Goal: Use online tool/utility: Utilize a website feature to perform a specific function

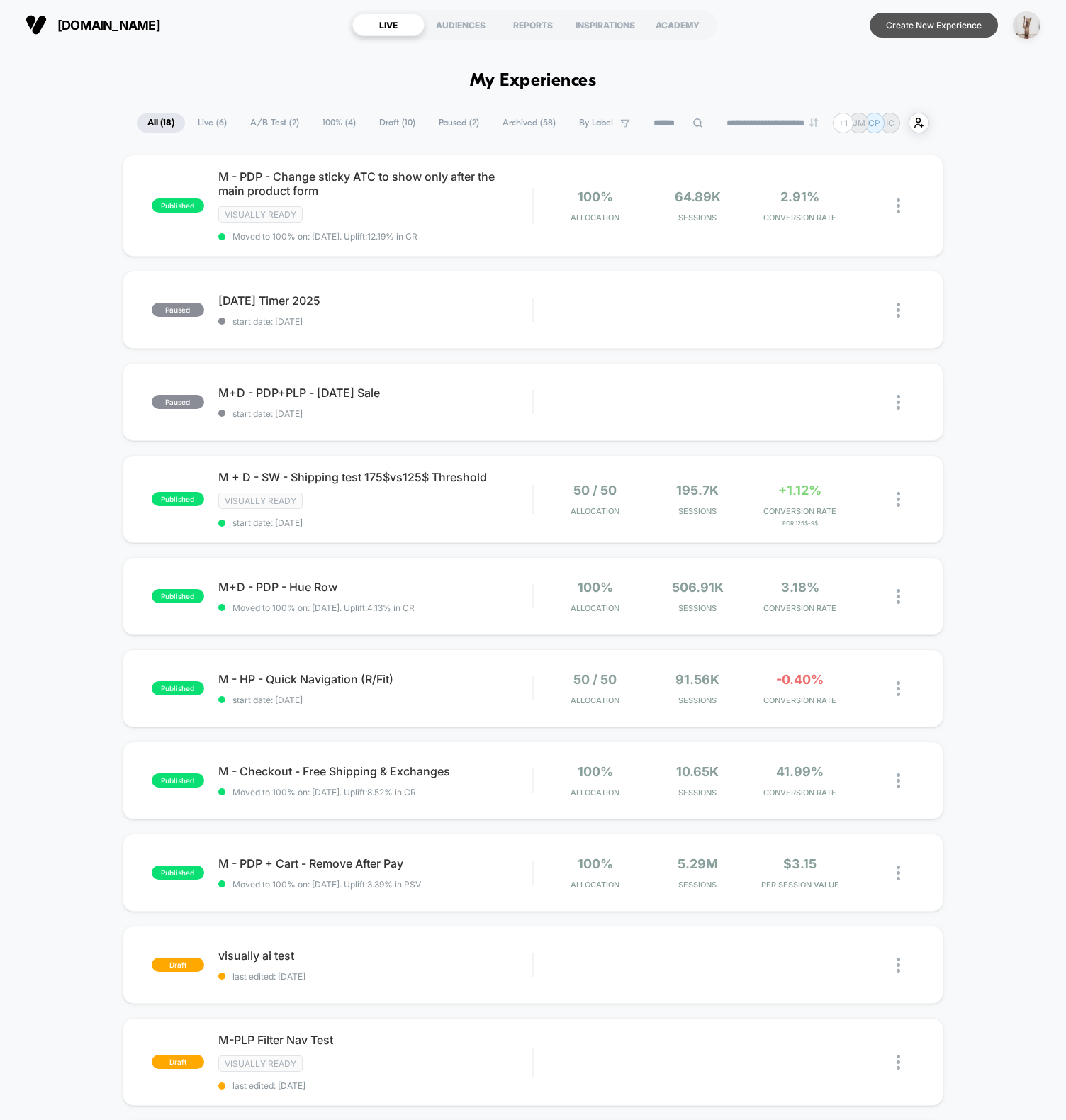
click at [947, 27] on button "Create New Experience" at bounding box center [934, 24] width 128 height 24
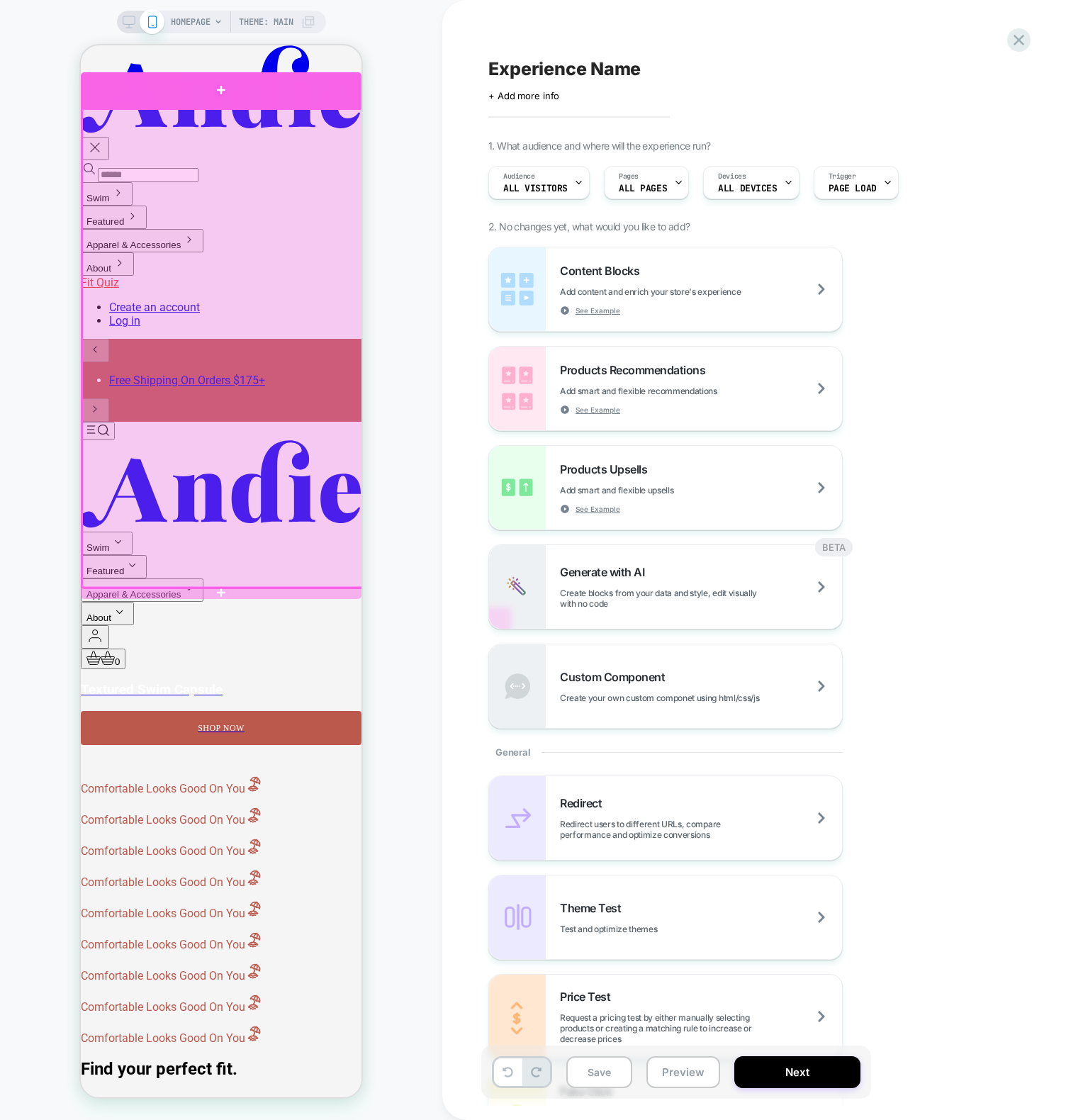
click at [233, 94] on div at bounding box center [221, 90] width 281 height 36
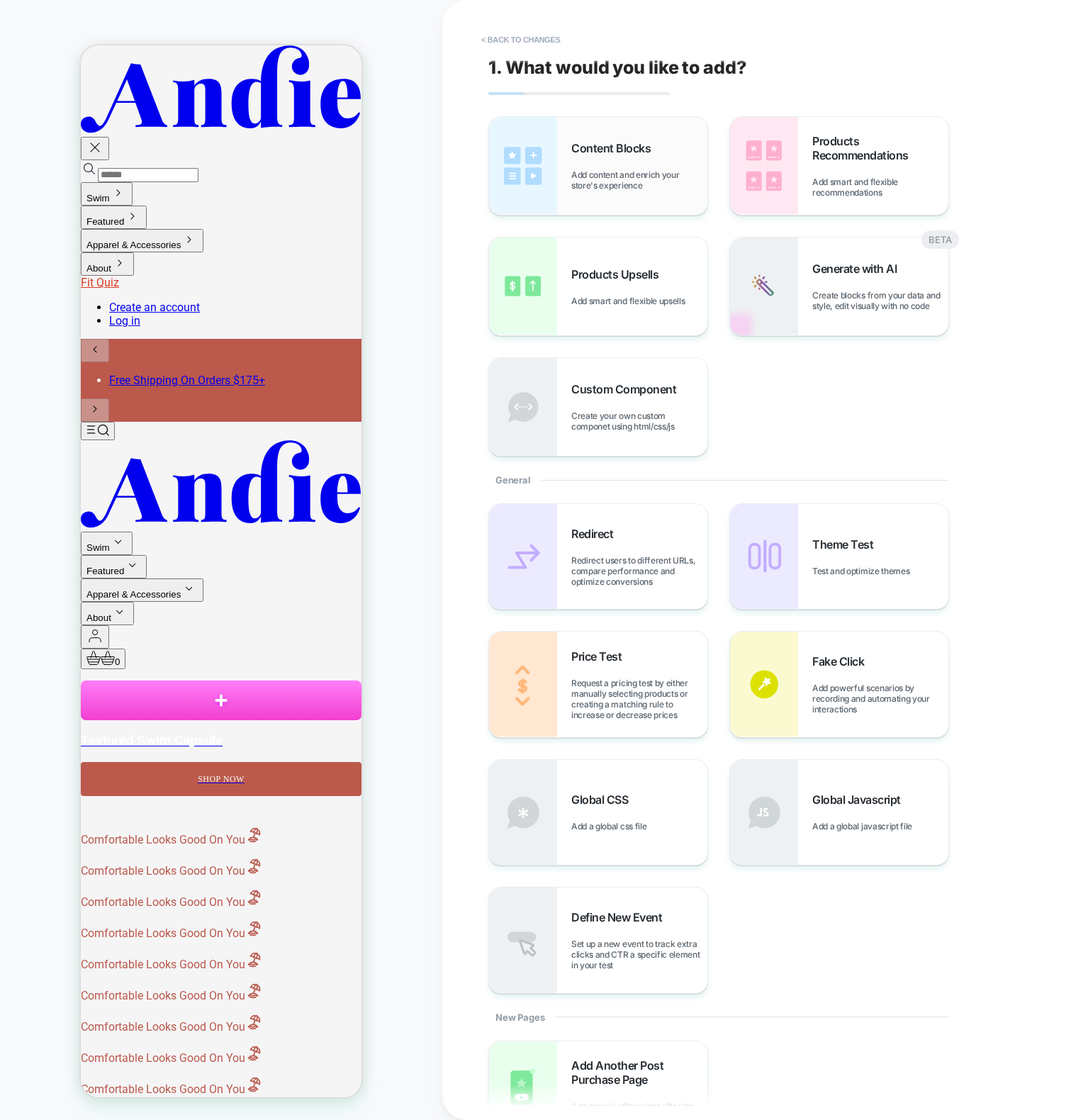
click at [587, 139] on div "Content Blocks Add content and enrich your store's experience" at bounding box center [598, 166] width 219 height 98
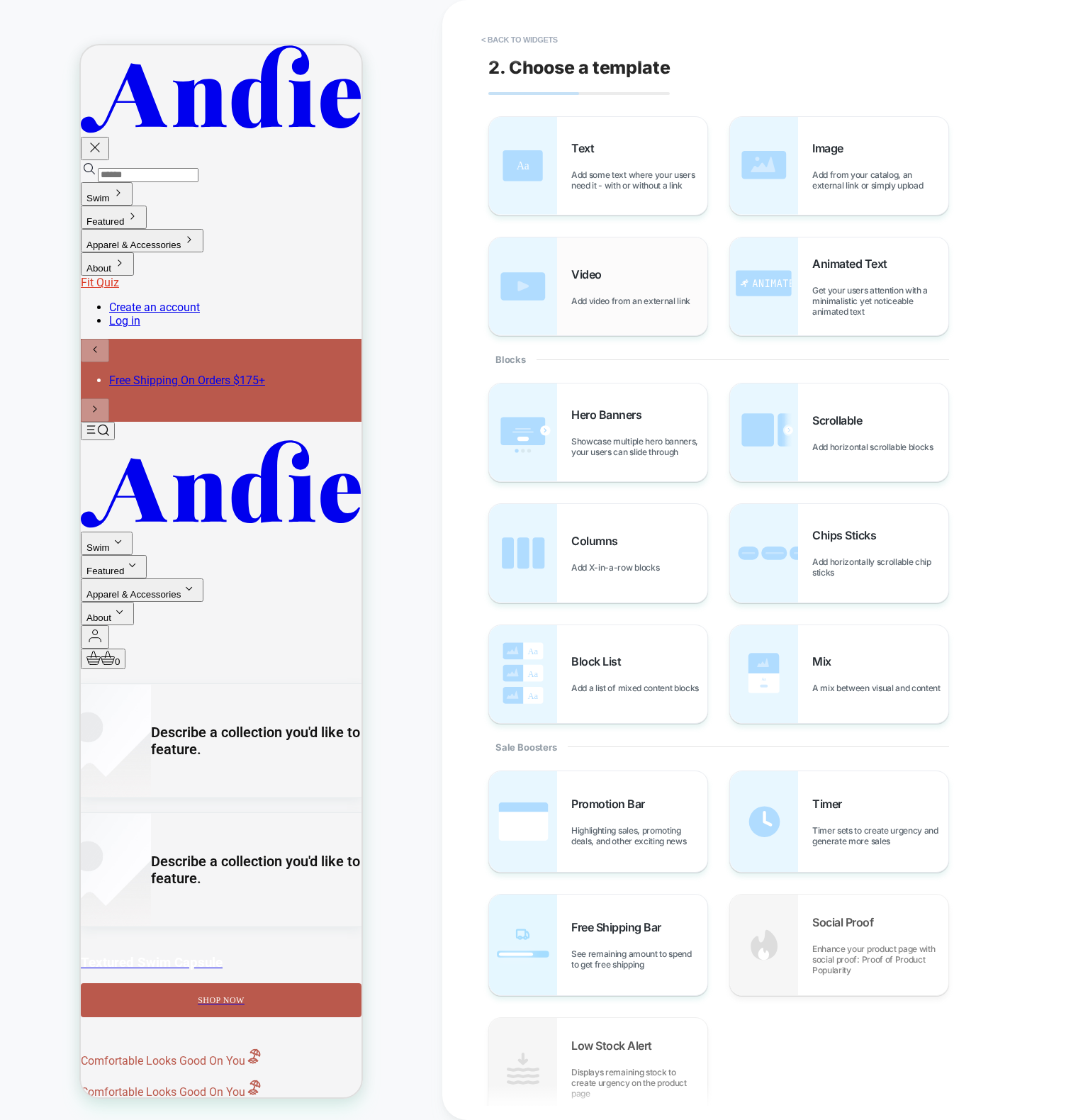
click at [609, 291] on div "Video Add video from an external link" at bounding box center [640, 287] width 136 height 39
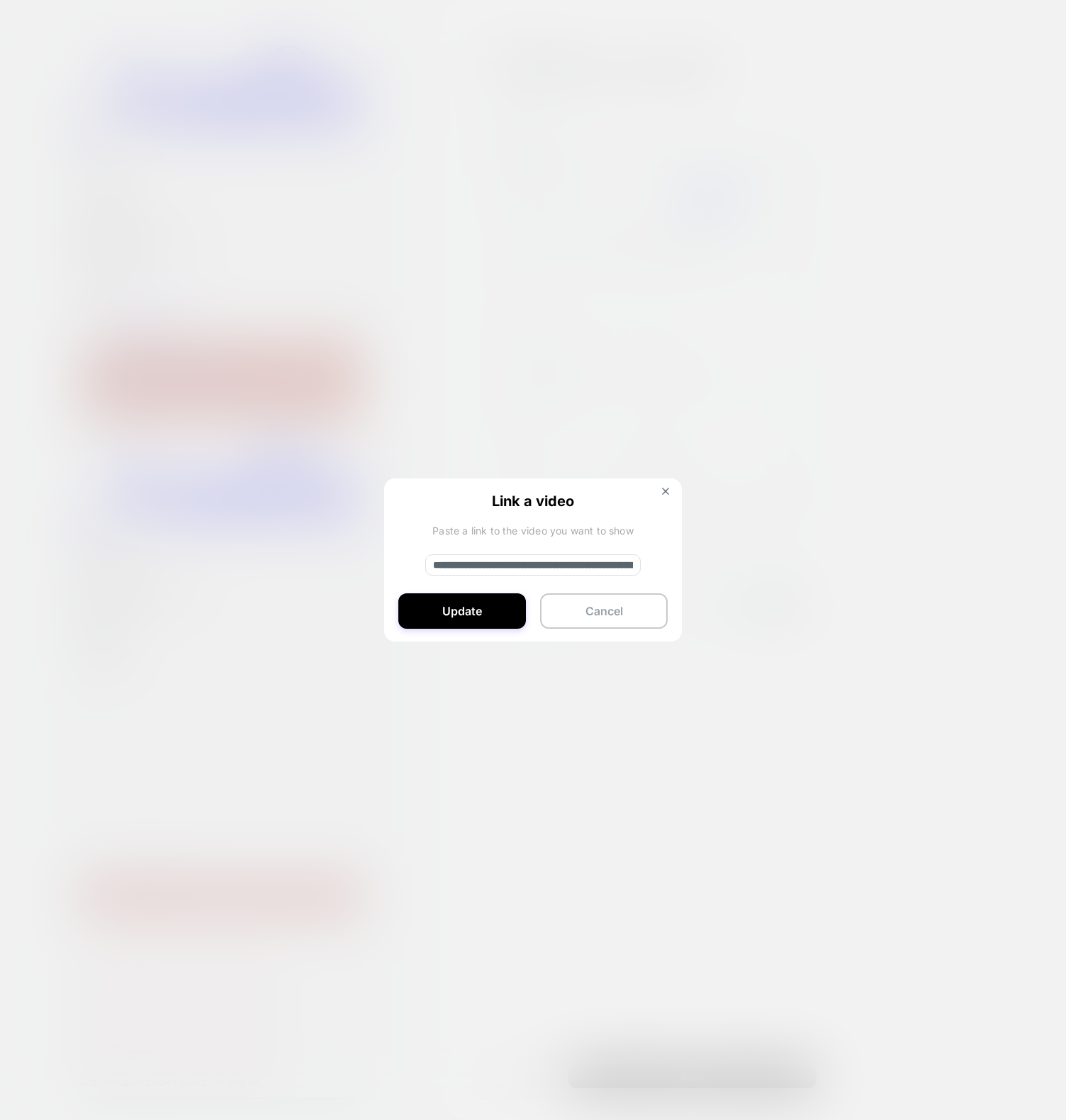
click at [474, 616] on button "Update" at bounding box center [463, 612] width 128 height 36
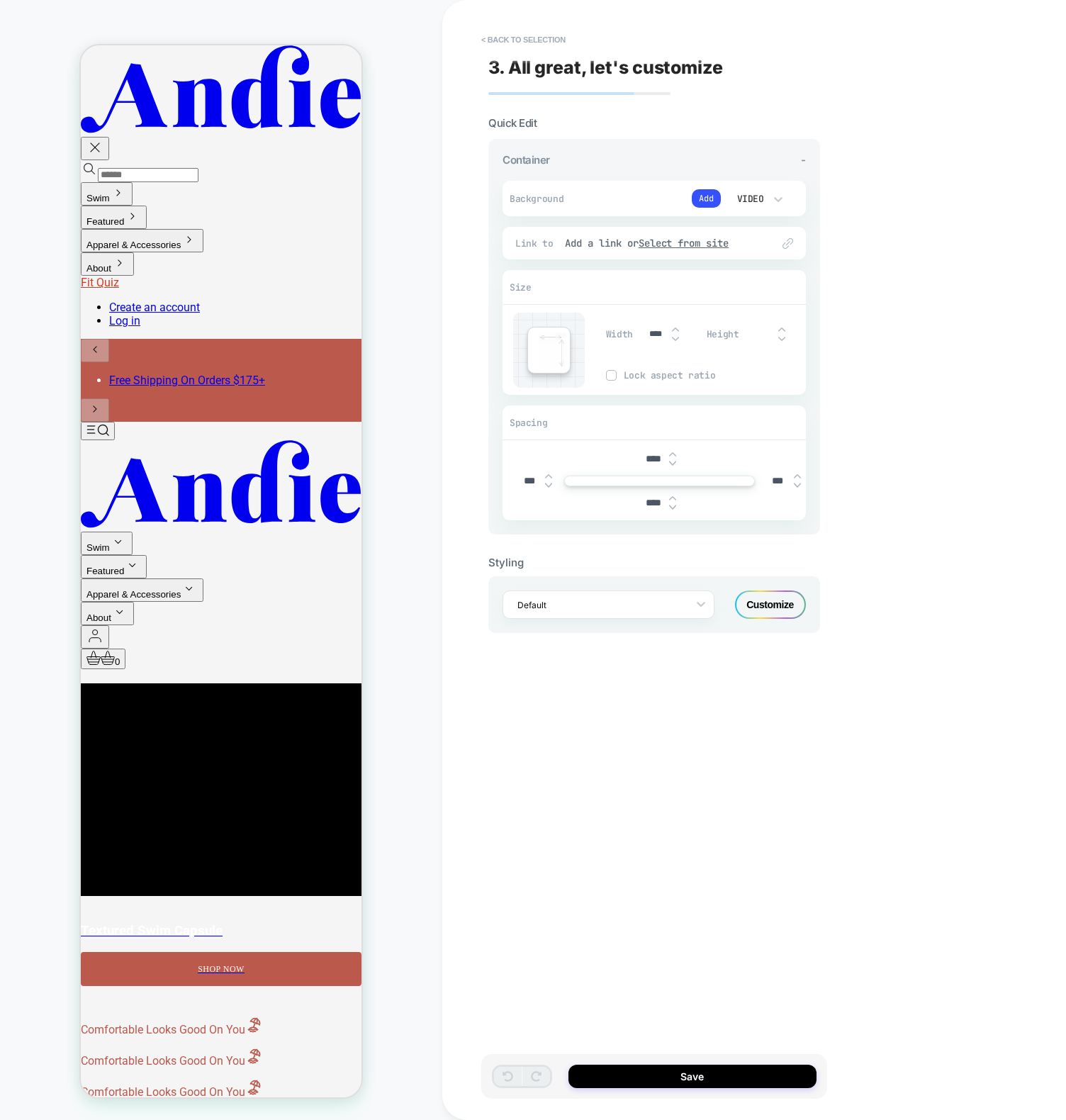
click at [860, 805] on div "< Back to selection 3. All great, let's customize Quick Edit Container - Backgr…" at bounding box center [755, 560] width 624 height 1120
click at [773, 614] on div "Customize" at bounding box center [771, 605] width 71 height 28
